Goal: Task Accomplishment & Management: Manage account settings

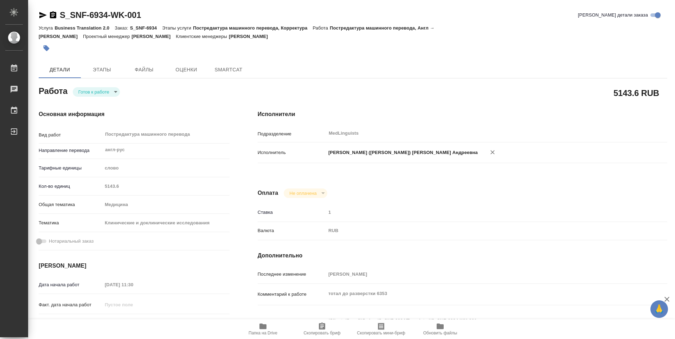
type textarea "x"
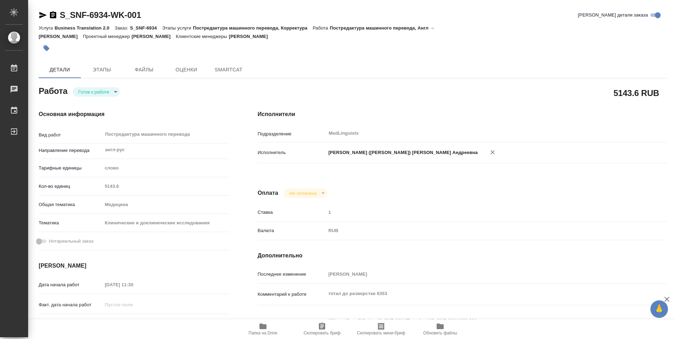
type textarea "x"
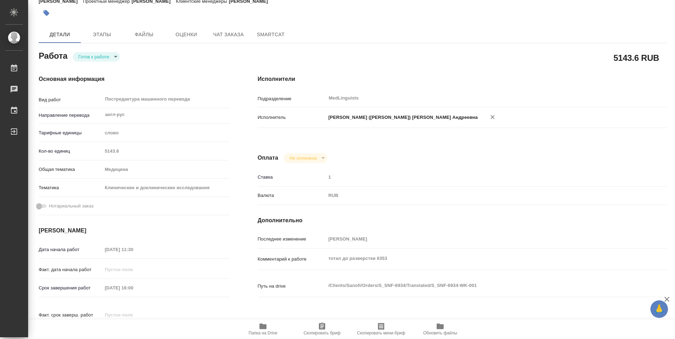
type textarea "x"
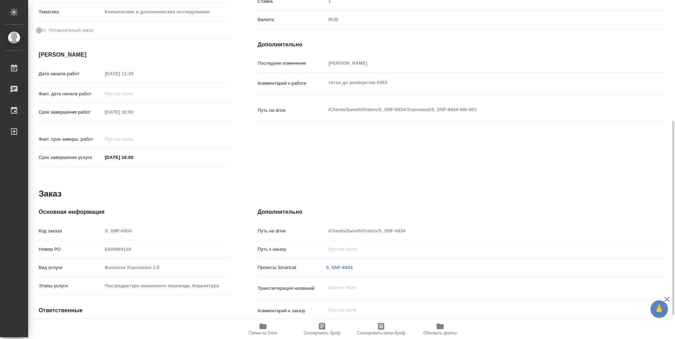
type textarea "x"
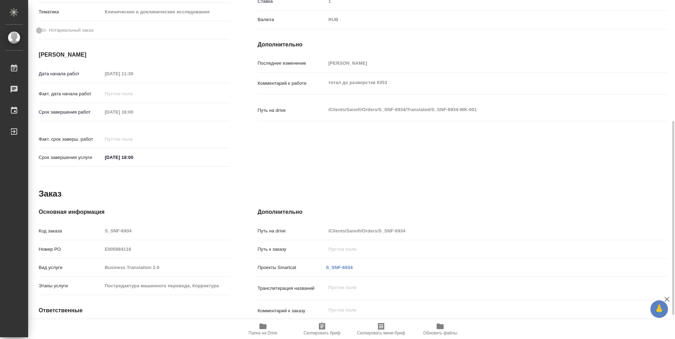
scroll to position [252, 0]
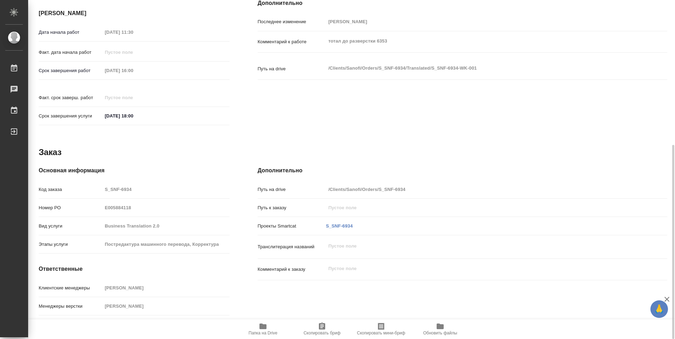
click at [271, 326] on span "Папка на Drive" at bounding box center [263, 328] width 51 height 13
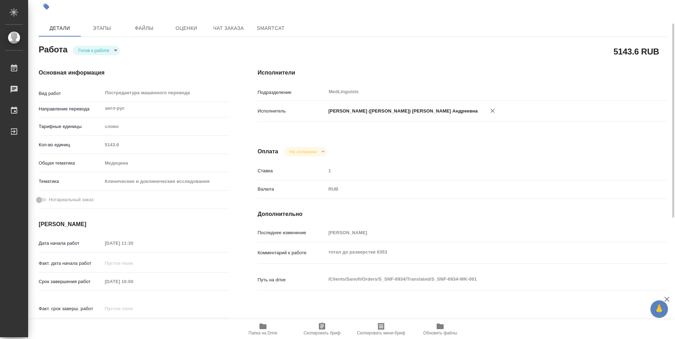
scroll to position [0, 0]
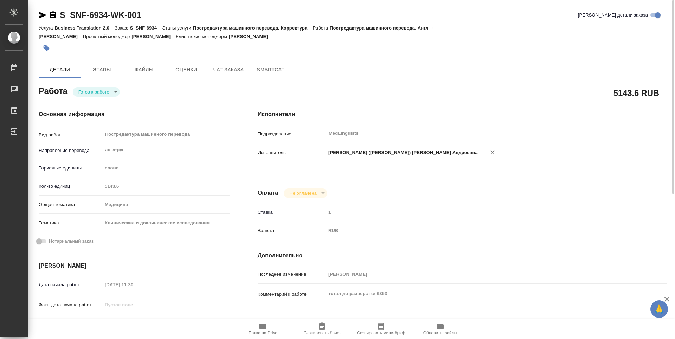
click at [115, 82] on body "🙏 .cls-1 fill:#fff; AWATERA [PERSON_NAME] 0 Чаты График Выйти S_SNF-6934-WK-001…" at bounding box center [337, 169] width 675 height 339
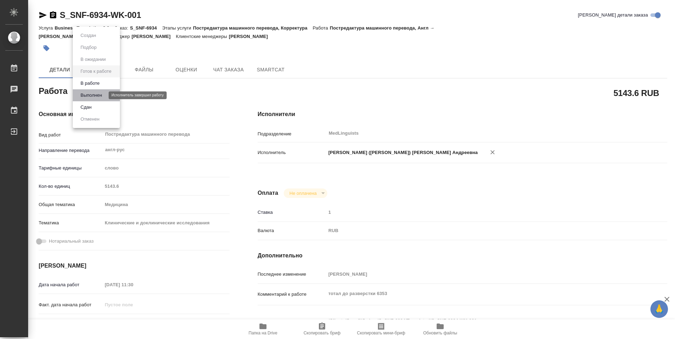
click at [102, 93] on button "Выполнен" at bounding box center [91, 95] width 26 height 8
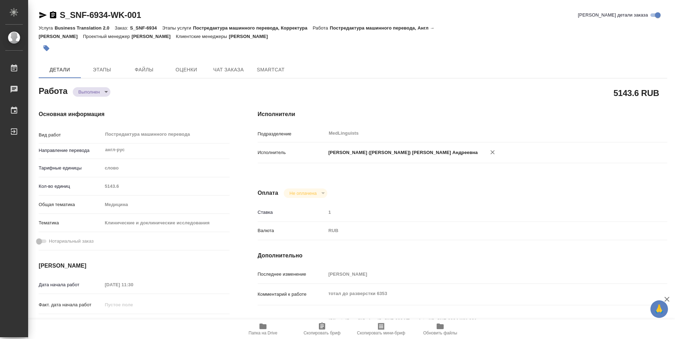
type textarea "x"
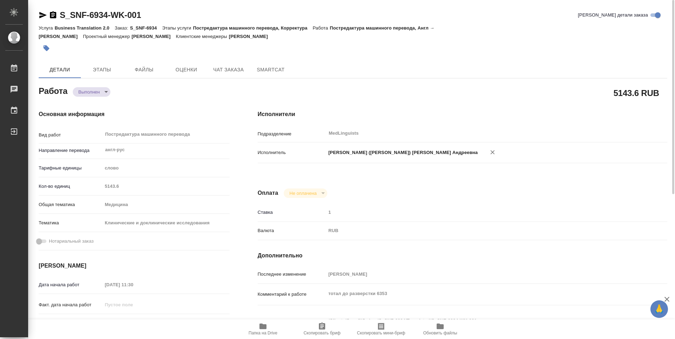
type textarea "x"
